Goal: Transaction & Acquisition: Purchase product/service

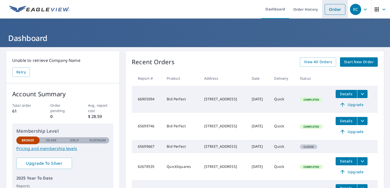
click at [329, 12] on link "Order" at bounding box center [334, 9] width 21 height 11
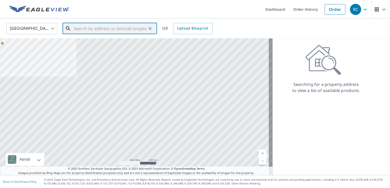
click at [87, 28] on input "text" at bounding box center [110, 28] width 73 height 14
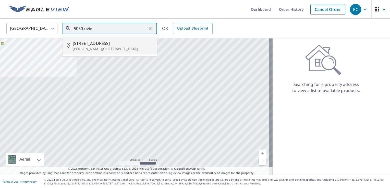
click at [93, 45] on span "[STREET_ADDRESS]" at bounding box center [113, 43] width 80 height 6
type input "[STREET_ADDRESS][PERSON_NAME]"
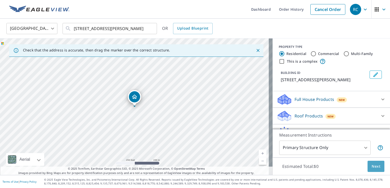
click at [373, 170] on button "Next" at bounding box center [375, 166] width 17 height 11
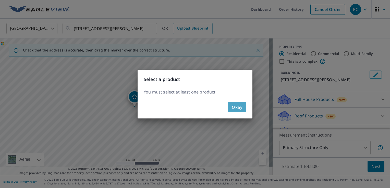
click at [234, 111] on button "Okay" at bounding box center [237, 107] width 19 height 10
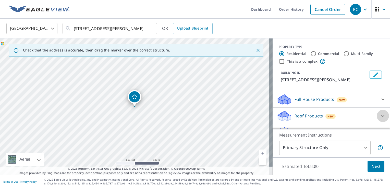
click at [380, 115] on icon at bounding box center [383, 116] width 6 height 6
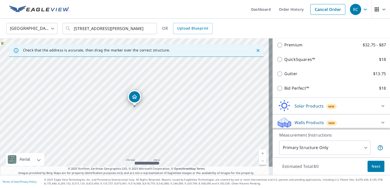
scroll to position [85, 0]
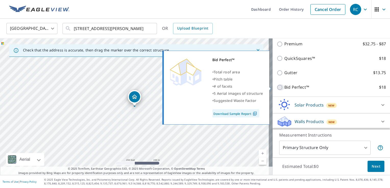
click at [276, 87] on input "Bid Perfect™ $18" at bounding box center [280, 87] width 8 height 6
checkbox input "true"
type input "1"
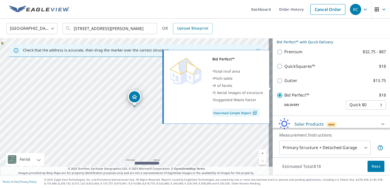
scroll to position [93, 0]
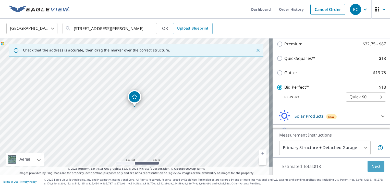
click at [371, 166] on span "Next" at bounding box center [375, 166] width 9 height 6
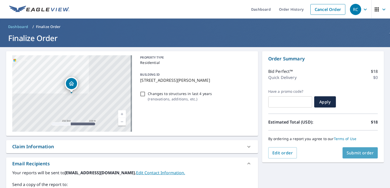
click at [364, 155] on span "Submit order" at bounding box center [359, 153] width 27 height 6
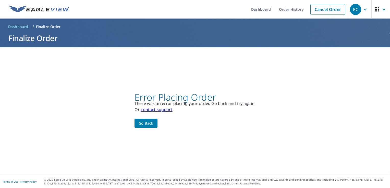
click at [147, 124] on span "Go back" at bounding box center [145, 123] width 15 height 6
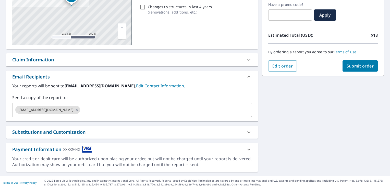
scroll to position [87, 0]
click at [247, 148] on icon at bounding box center [248, 149] width 3 height 2
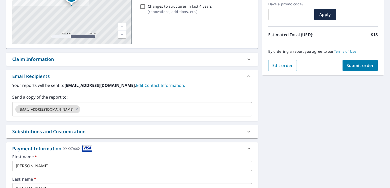
click at [287, 168] on div "[STREET_ADDRESS][PERSON_NAME] A standard road map Aerial A detailed look from a…" at bounding box center [195, 124] width 390 height 328
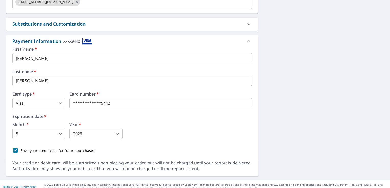
scroll to position [200, 0]
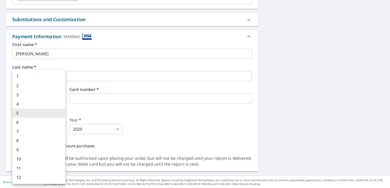
click at [61, 127] on body "RC RC Dashboard Order History Cancel Order RC Dashboard / Finalize Order Finali…" at bounding box center [195, 94] width 390 height 188
click at [58, 140] on li "8" at bounding box center [38, 140] width 53 height 9
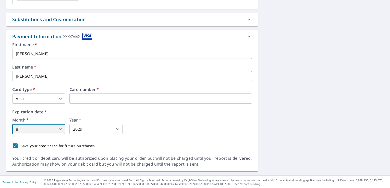
type input "8"
click at [140, 141] on div "Save your credit card for future purchases" at bounding box center [132, 146] width 240 height 11
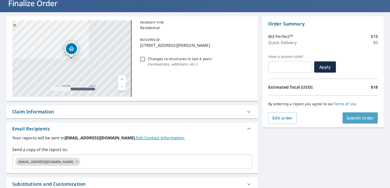
click at [346, 119] on span "Submit order" at bounding box center [359, 118] width 27 height 6
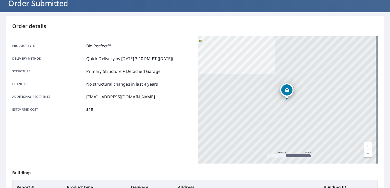
click at [152, 138] on div "Product type Bid Perfect™ Delivery method Quick Delivery by [DATE] 3:10 PM PT (…" at bounding box center [102, 100] width 180 height 128
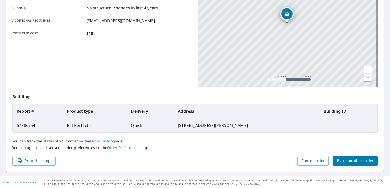
scroll to position [111, 0]
